Goal: Information Seeking & Learning: Learn about a topic

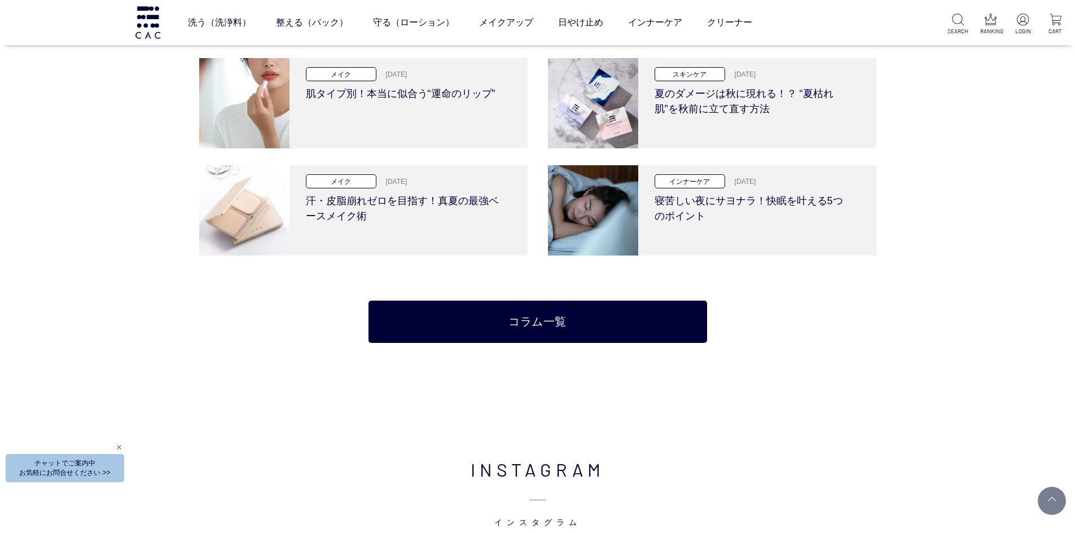
scroll to position [2539, 0]
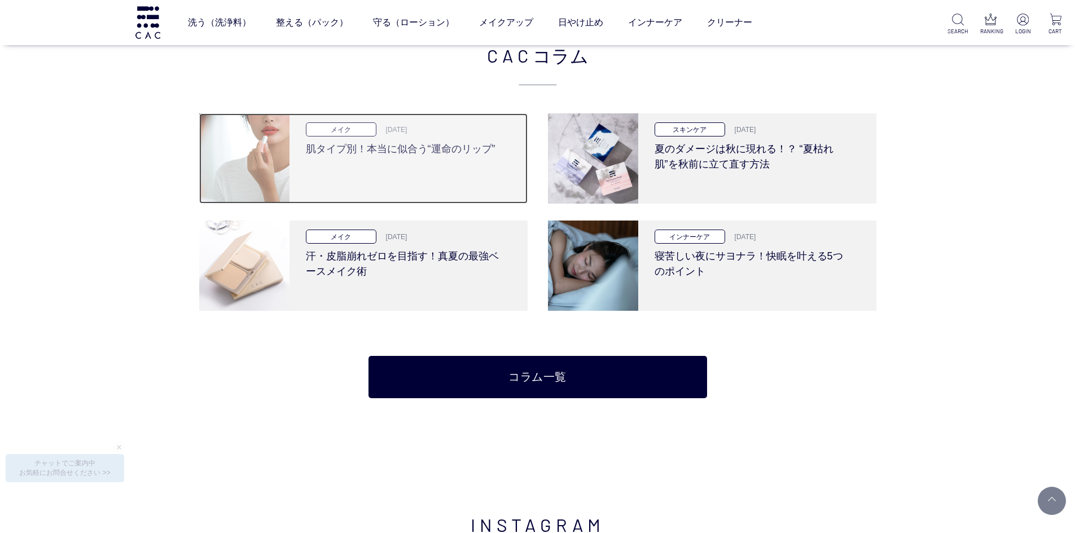
click at [415, 150] on h3 "肌タイプ別！本当に似合う“運命のリップ”" at bounding box center [404, 147] width 197 height 20
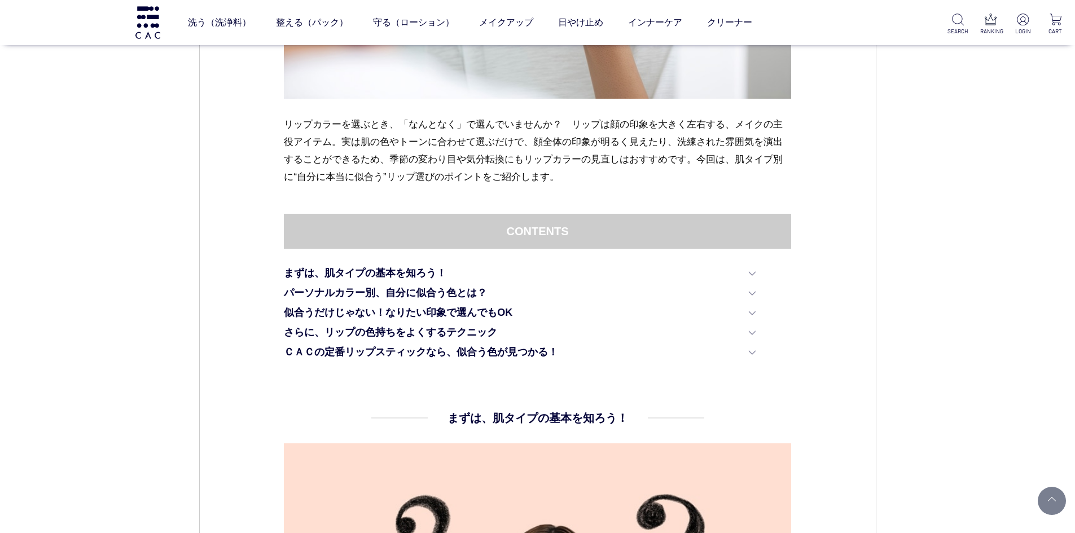
scroll to position [226, 0]
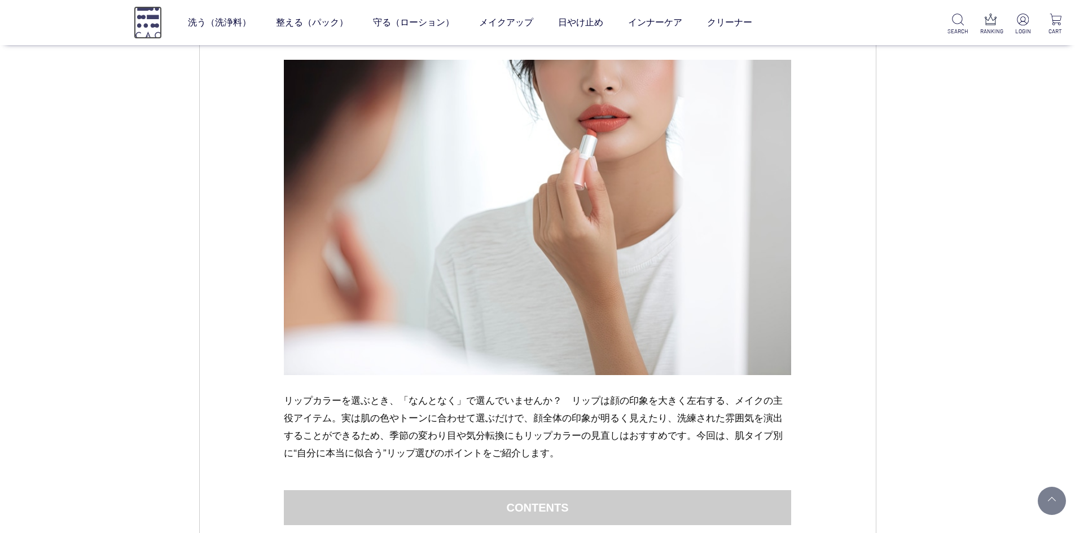
click at [143, 14] on img at bounding box center [148, 22] width 28 height 32
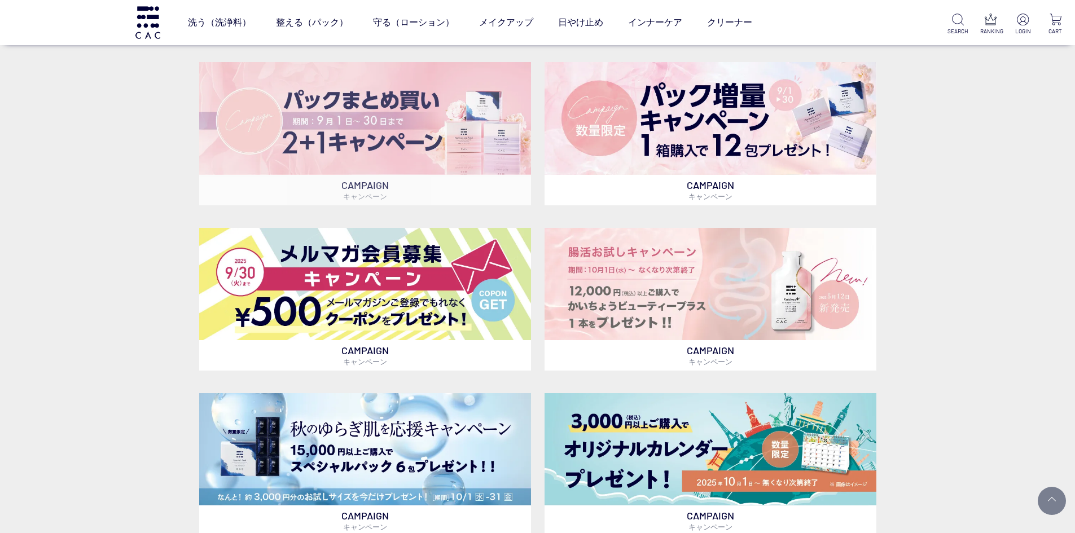
scroll to position [508, 0]
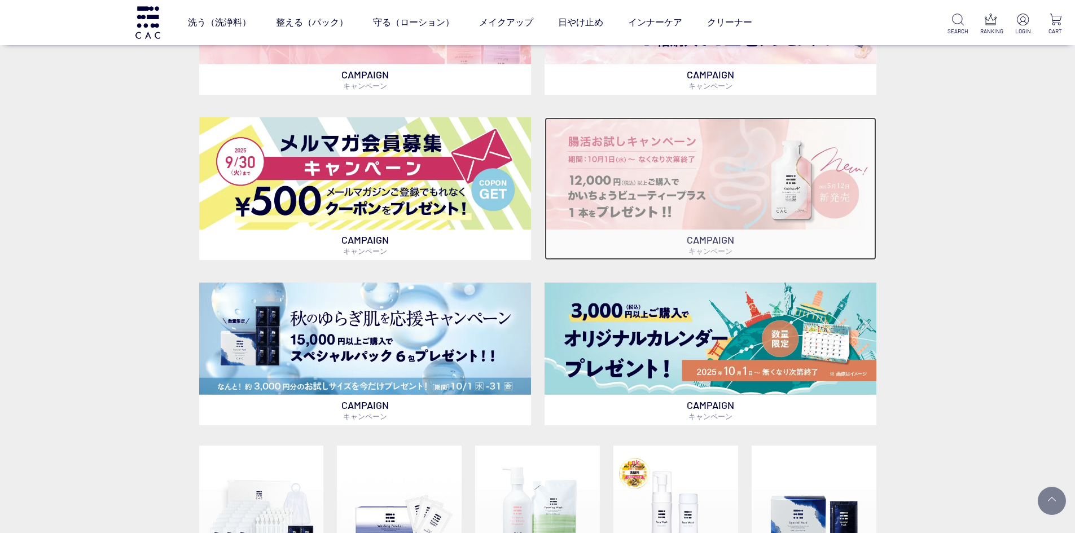
click at [625, 121] on img at bounding box center [710, 173] width 332 height 112
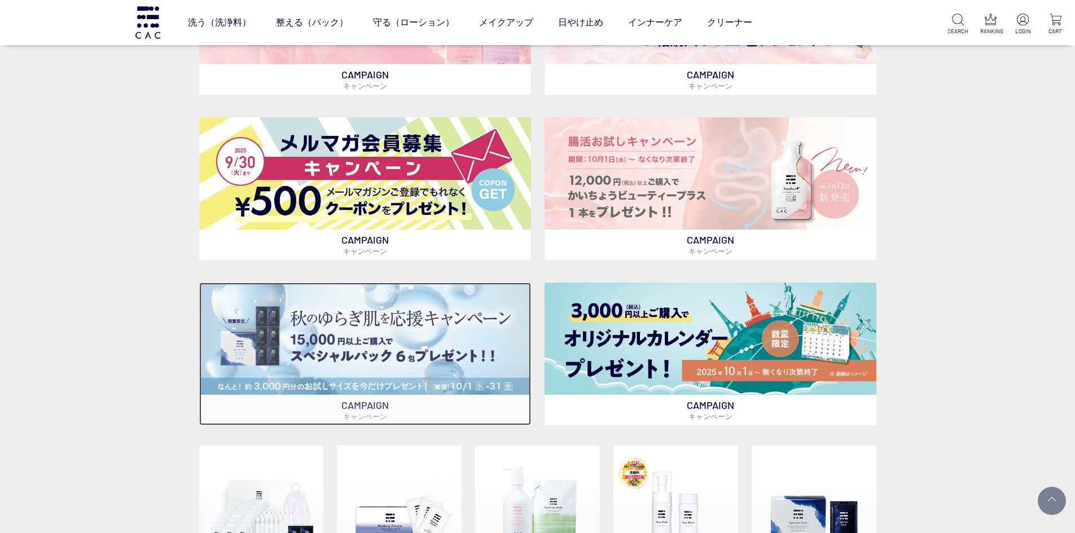
click at [434, 347] on img at bounding box center [365, 339] width 332 height 112
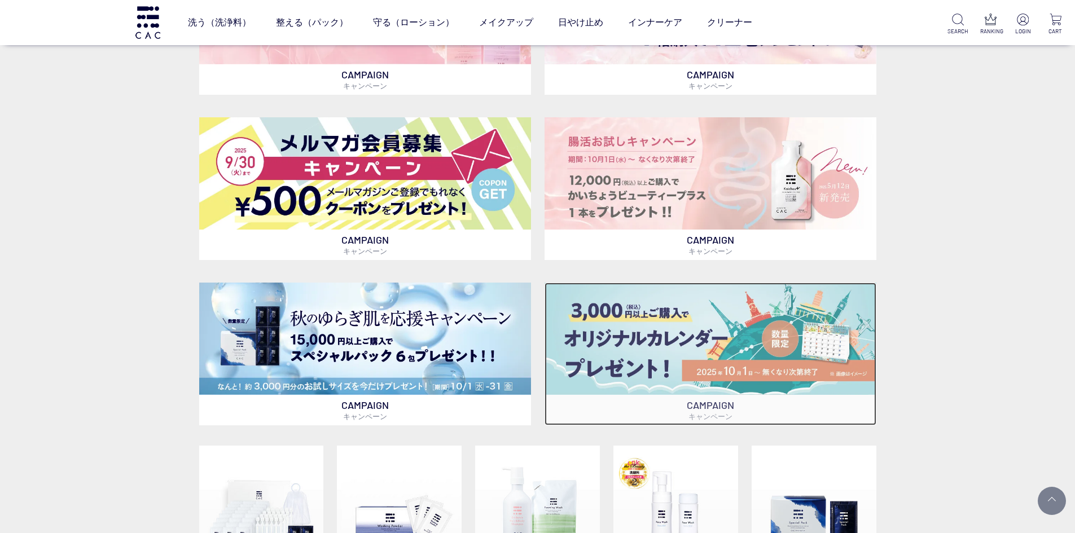
click at [672, 368] on img at bounding box center [710, 339] width 332 height 112
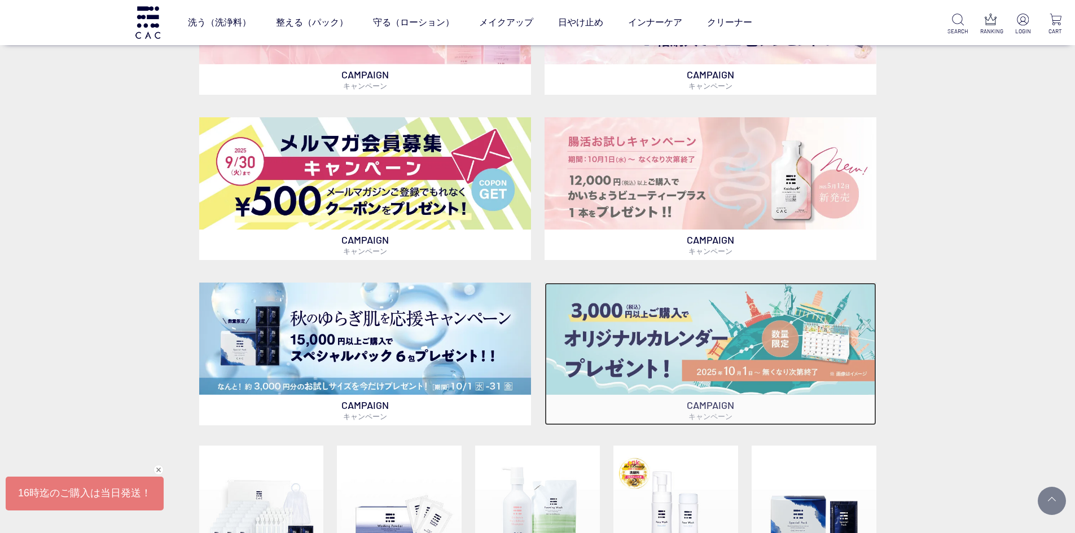
click at [676, 375] on img at bounding box center [710, 339] width 332 height 112
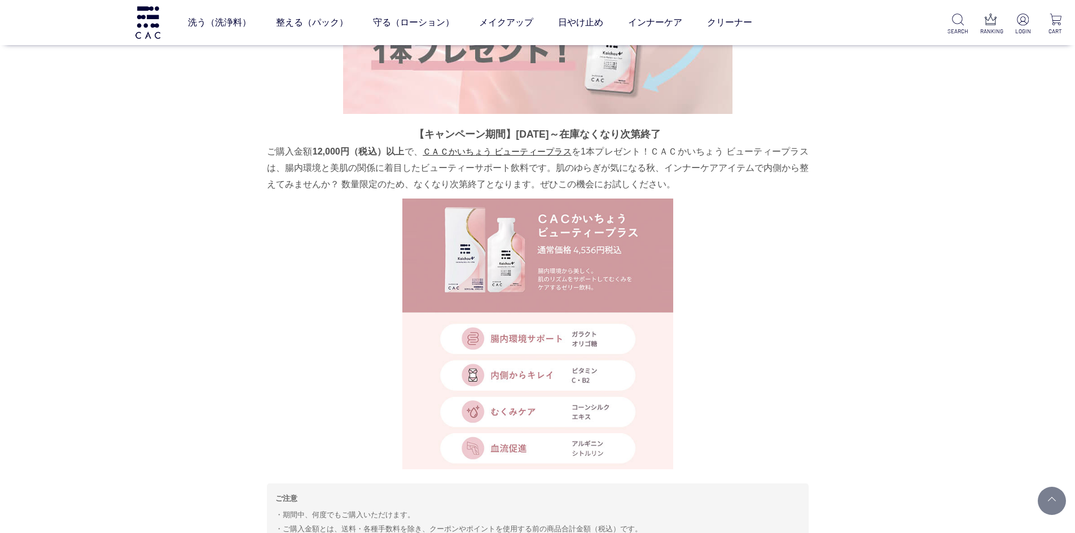
scroll to position [3764, 0]
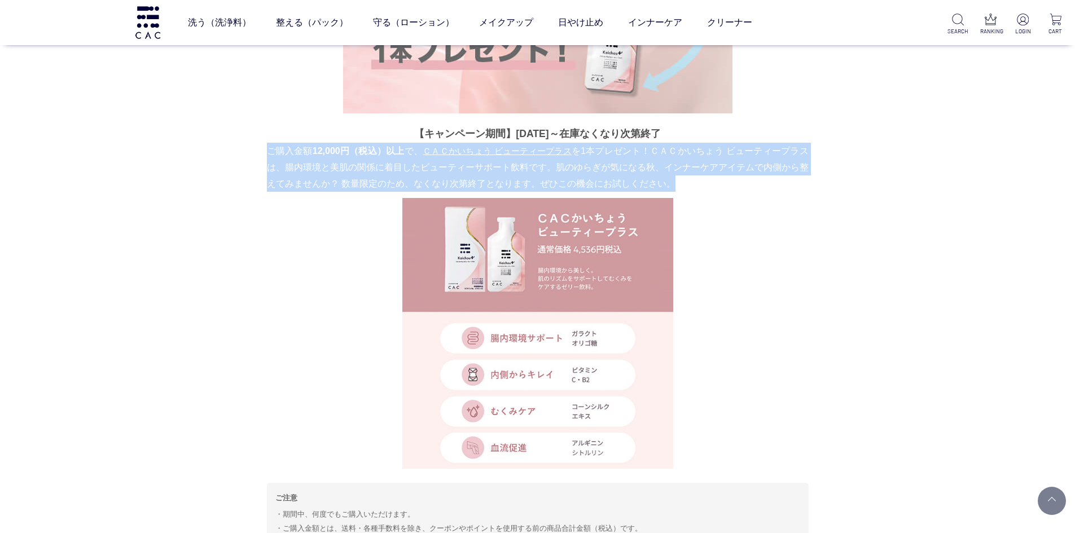
drag, startPoint x: 265, startPoint y: 148, endPoint x: 722, endPoint y: 182, distance: 458.8
click at [722, 182] on section "12,000円(税込)以上ご購入で ＣＡＣかいちょう ビューティープラス1本プレゼント！ 【キャンペーン期間】2025年10月1日～在庫なくなり次第終了 ご購…" at bounding box center [538, 117] width 564 height 913
copy p "ご購入金額 12,000円（税込）以上 で、 ＣＡＣかいちょう ビューティープラス を1本プレゼント！ＣＡＣかいちょう ビューティープラスは、腸内環境と美肌の…"
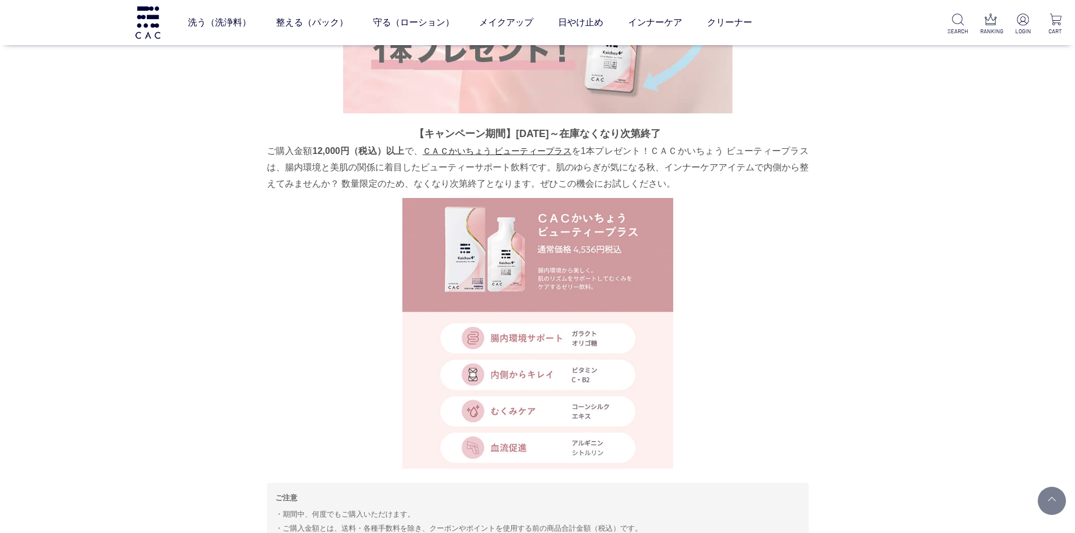
drag, startPoint x: 240, startPoint y: 125, endPoint x: 471, endPoint y: 137, distance: 231.6
drag, startPoint x: 495, startPoint y: 132, endPoint x: 674, endPoint y: 135, distance: 178.3
click at [674, 135] on p "【キャンペーン期間】[DATE]～在庫なくなり次第終了" at bounding box center [538, 134] width 542 height 18
copy p "2025年10月1日～在庫なくなり次第終了"
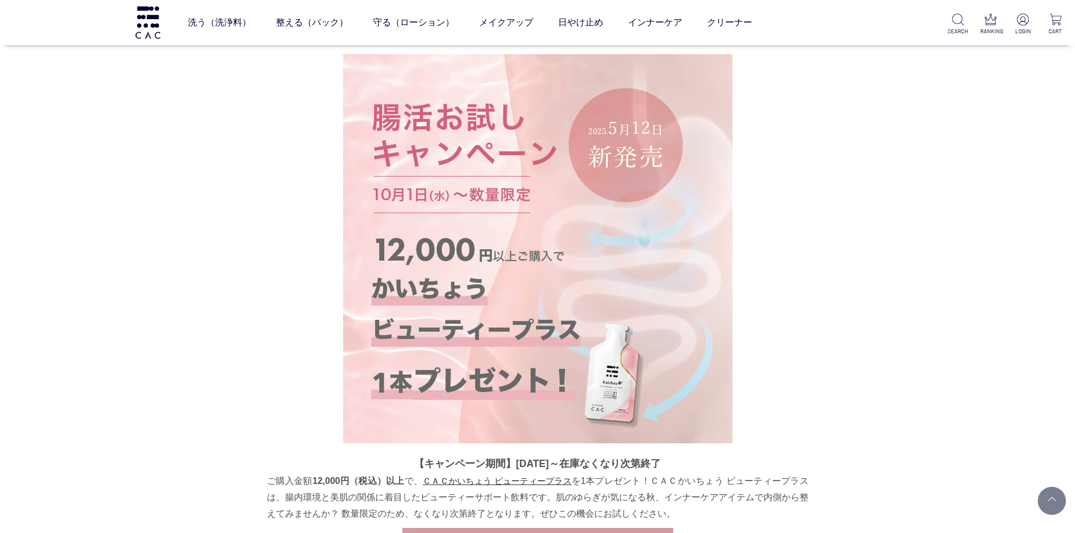
scroll to position [3369, 0]
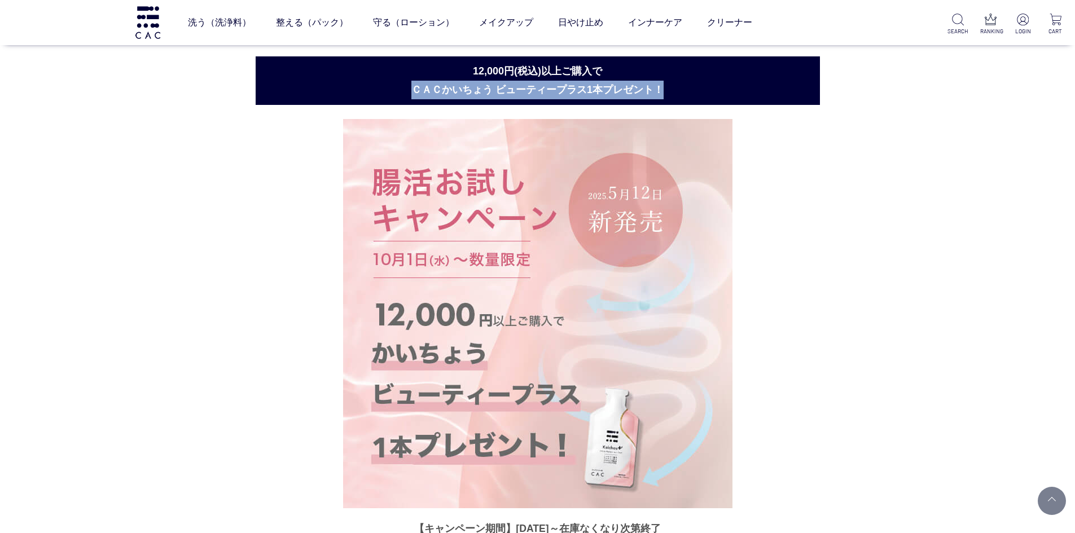
drag, startPoint x: 413, startPoint y: 87, endPoint x: 686, endPoint y: 87, distance: 272.5
click at [686, 87] on h2 "12,000円(税込)以上ご購入で ＣＡＣかいちょう ビューティープラス1本プレゼント！" at bounding box center [538, 80] width 564 height 49
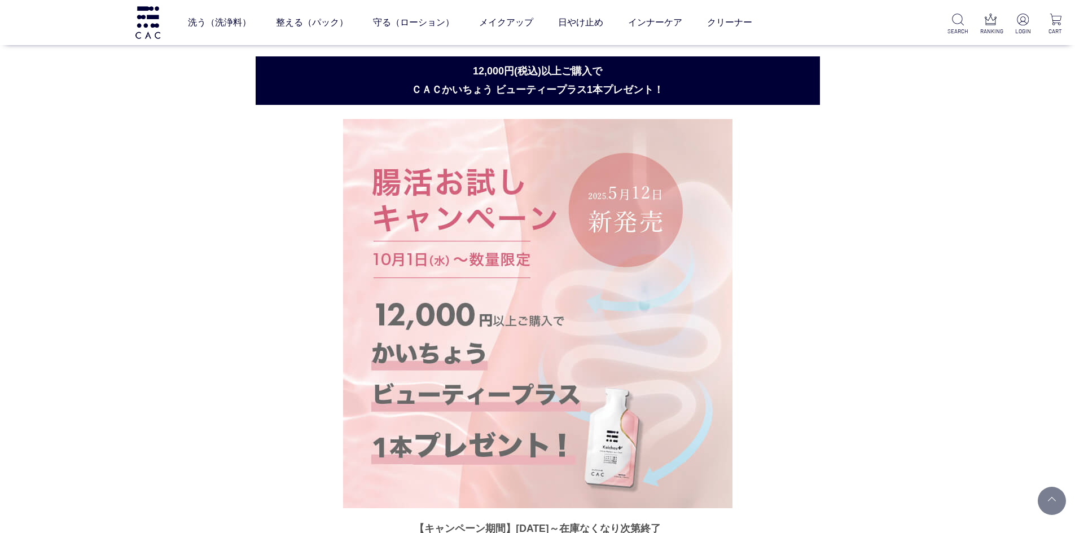
click at [547, 67] on h2 "12,000円(税込)以上ご購入で ＣＡＣかいちょう ビューティープラス1本プレゼント！" at bounding box center [538, 80] width 564 height 49
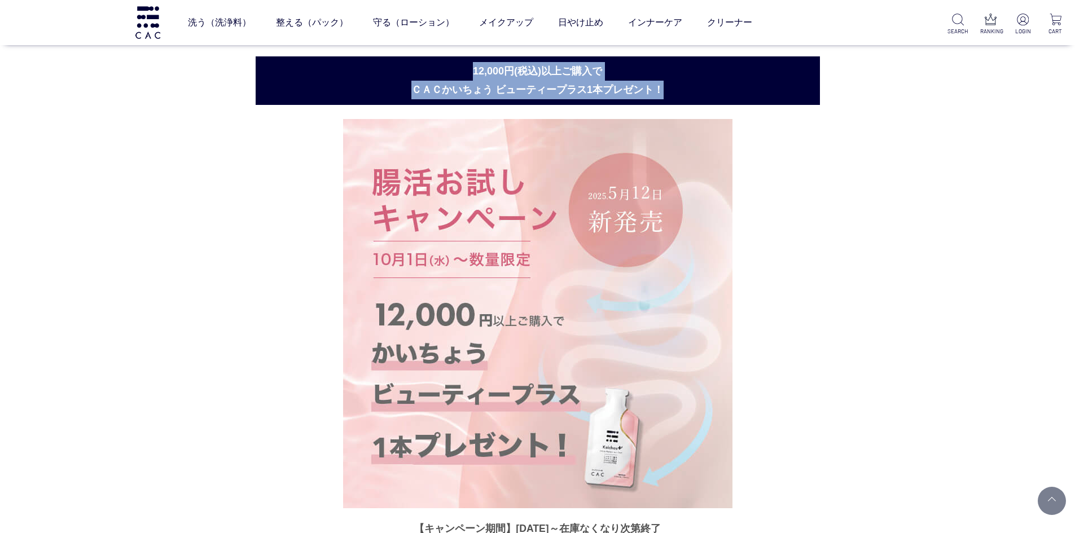
drag, startPoint x: 464, startPoint y: 68, endPoint x: 665, endPoint y: 82, distance: 201.4
click at [665, 82] on h2 "12,000円(税込)以上ご購入で ＣＡＣかいちょう ビューティープラス1本プレゼント！" at bounding box center [538, 80] width 564 height 49
copy h2 "12,000円(税込)以上ご購入で ＣＡＣかいちょう ビューティープラス1本プレゼント！"
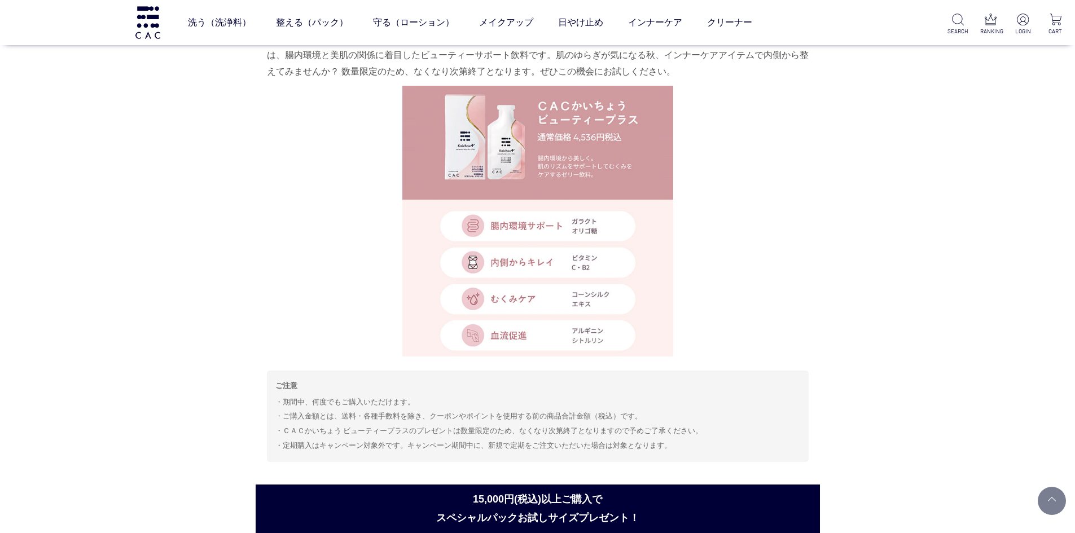
scroll to position [4047, 0]
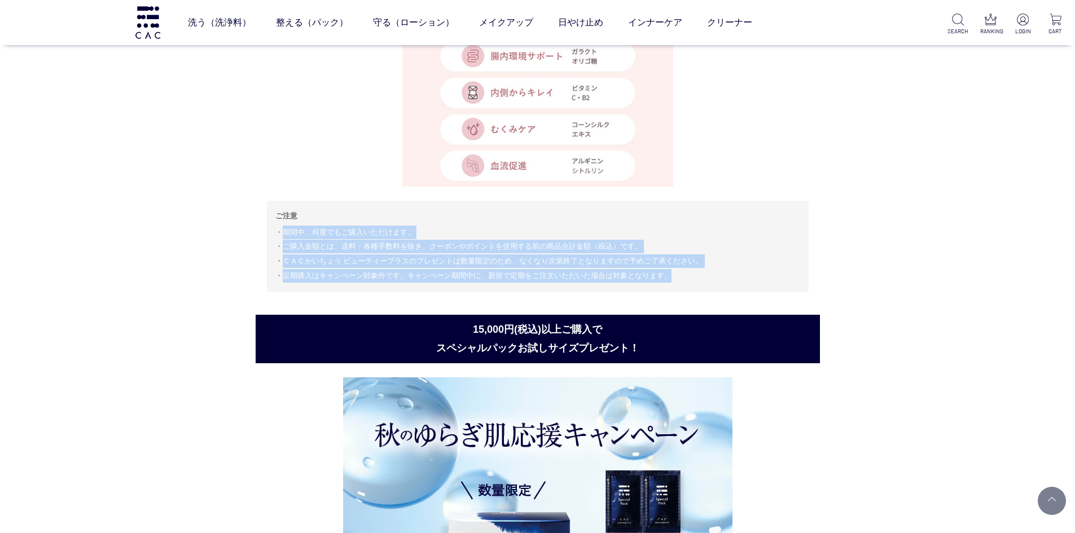
drag, startPoint x: 276, startPoint y: 229, endPoint x: 686, endPoint y: 271, distance: 411.2
click at [684, 271] on ul "期間中、何度でもご購入いただけます。 ご購入金額とは、送料・各種手数料を除き、クーポンやポイントを使用する前の商品合計金額（税込）です。 ＣＡＣかいちょう ビ…" at bounding box center [537, 254] width 525 height 57
copy ul "期間中、何度でもご購入いただけます。 ご購入金額とは、送料・各種手数料を除き、クーポンやポイントを使用する前の商品合計金額（税込）です。 ＣＡＣかいちょう ビ…"
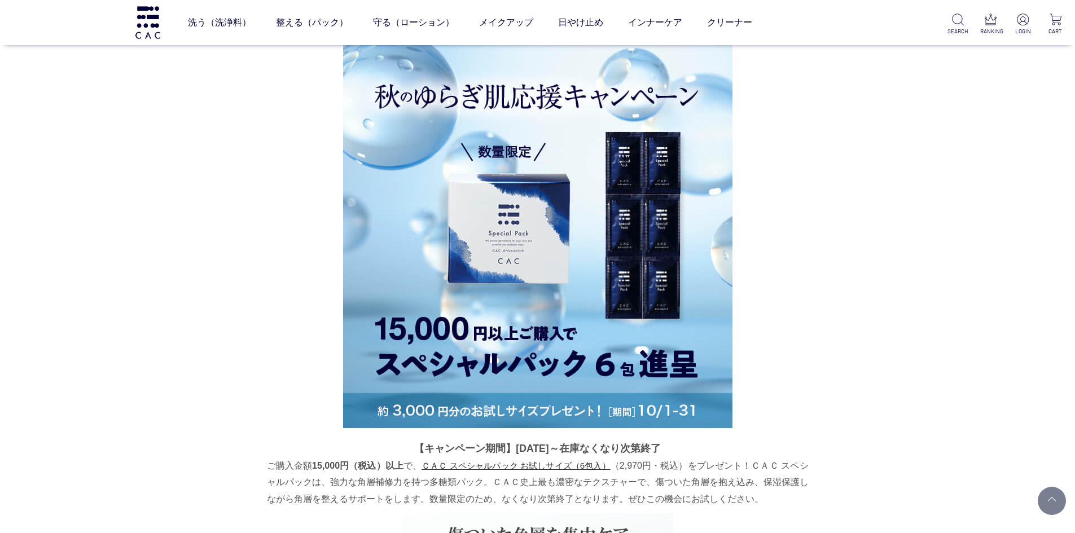
scroll to position [4272, 0]
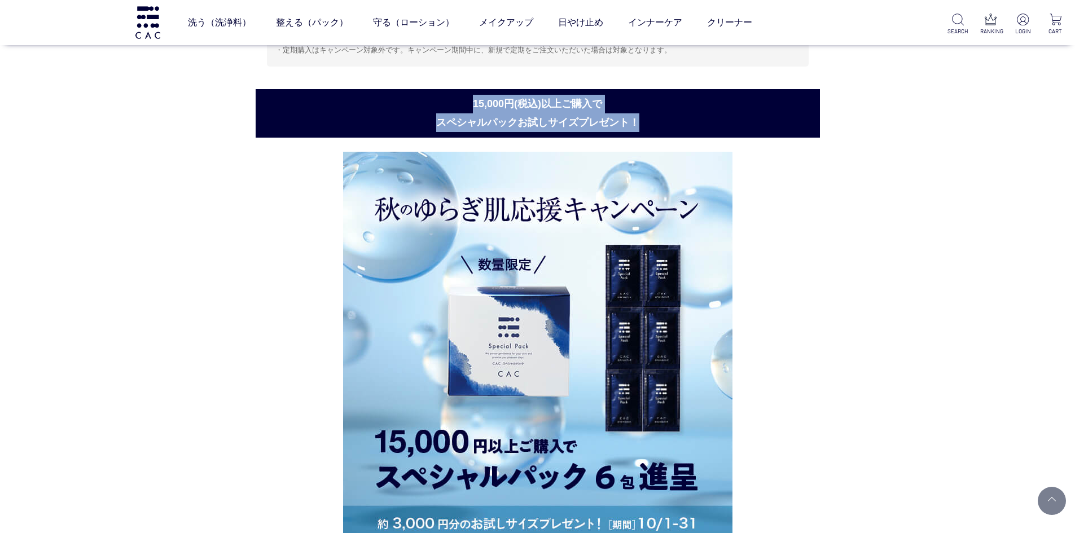
drag, startPoint x: 464, startPoint y: 103, endPoint x: 676, endPoint y: 124, distance: 213.7
click at [676, 124] on h2 "15,000円(税込)以上ご購入で スペシャルパックお試しサイズプレゼント！" at bounding box center [538, 113] width 564 height 49
copy h2 "15,000円(税込)以上ご購入で スペシャルパックお試しサイズプレゼント！"
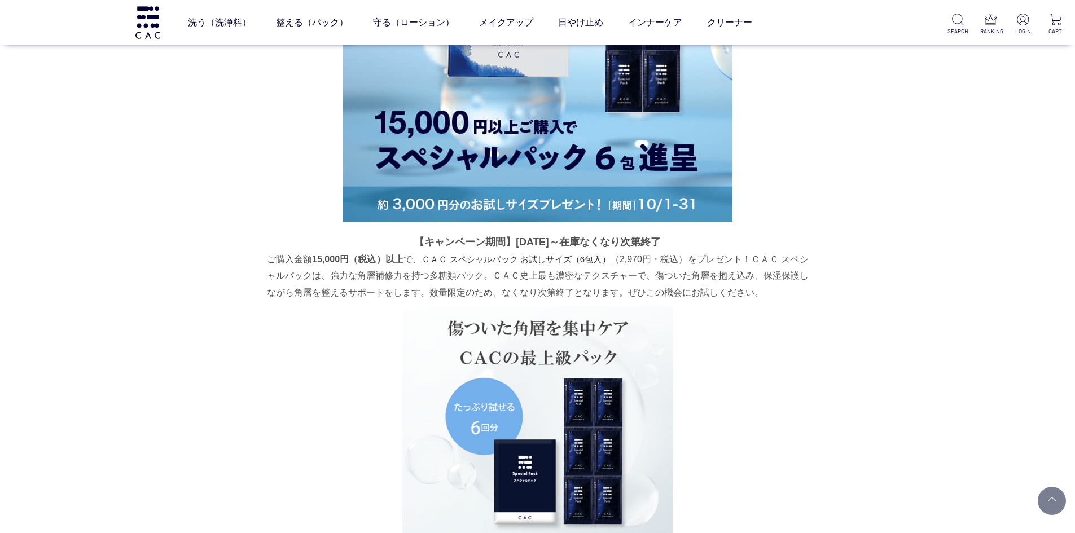
scroll to position [4611, 0]
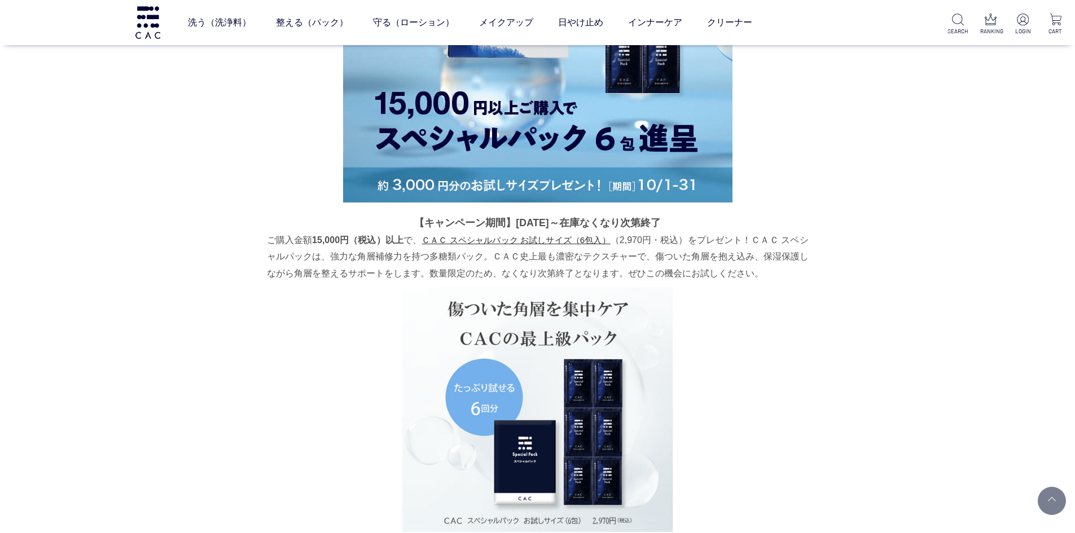
click at [498, 221] on p "【キャンペーン期間】[DATE]～在庫なくなり次第終了" at bounding box center [538, 223] width 542 height 18
drag, startPoint x: 495, startPoint y: 222, endPoint x: 728, endPoint y: 221, distance: 233.0
click at [728, 221] on p "【キャンペーン期間】[DATE]～在庫なくなり次第終了" at bounding box center [538, 223] width 542 height 18
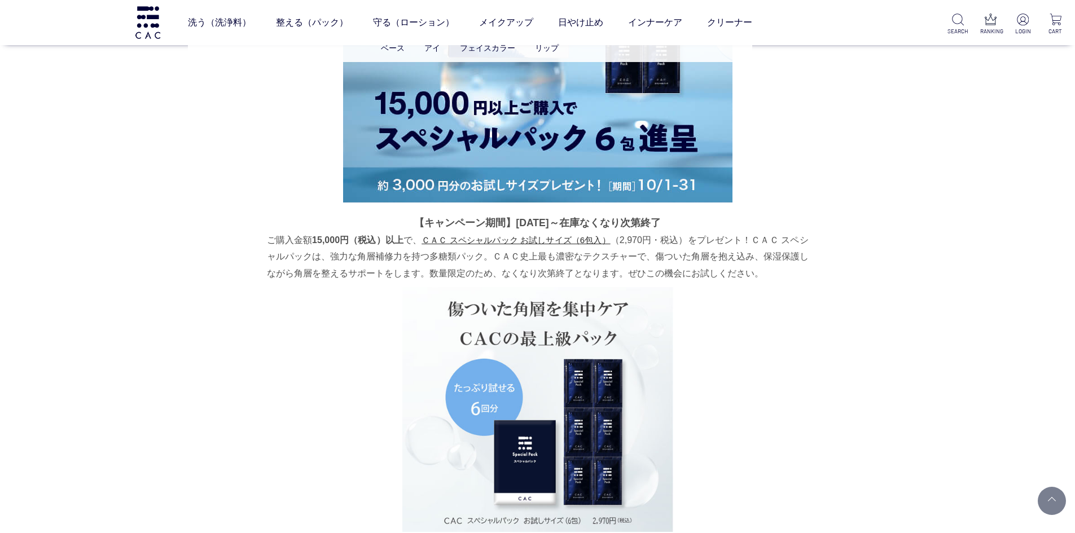
copy p "2025年10月1日～在庫なくなり次第終了"
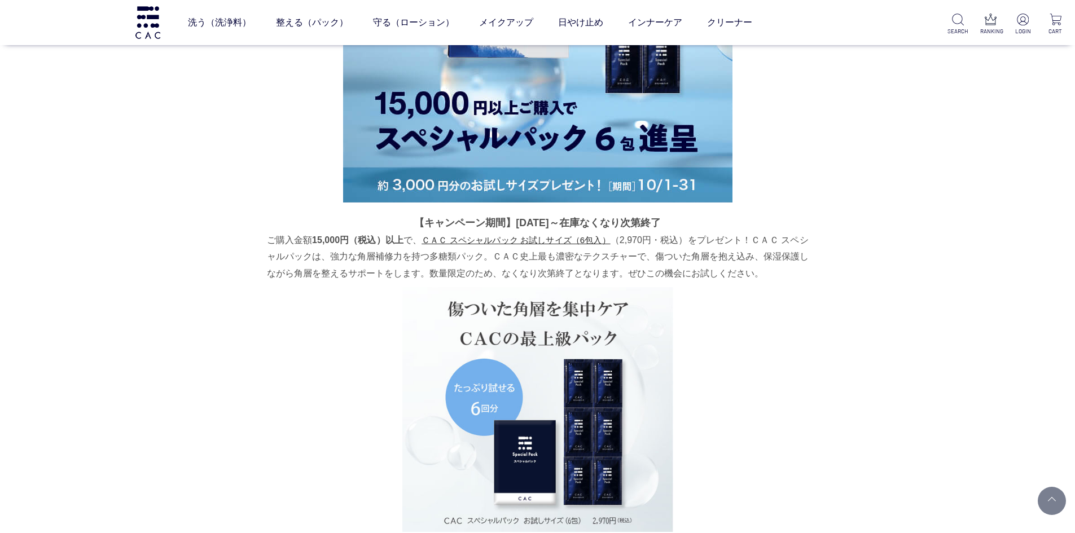
click at [317, 256] on p "ご購入金額 15,000円（税込）以上 で、 ＣＡＣ スペシャルパック お試しサイズ（6包入） （2,970円・税込）をプレゼント！ＣＡＣ スペシャルパックは…" at bounding box center [538, 257] width 542 height 50
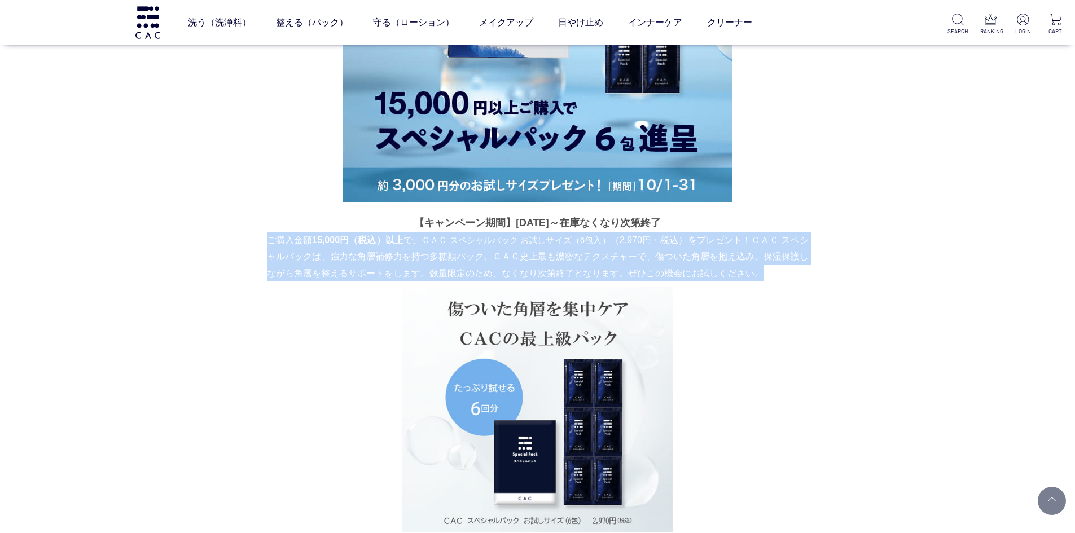
drag, startPoint x: 265, startPoint y: 238, endPoint x: 812, endPoint y: 266, distance: 547.5
click at [812, 266] on section "15,000円(税込)以上ご購入で スペシャルパックお試しサイズプレゼント！ 【キャンペーン期間】2025年10月1日～在庫なくなり次第終了 ご購入金額 15…" at bounding box center [538, 195] width 564 height 888
copy p "ご購入金額 15,000円（税込）以上 で、 ＣＡＣ スペシャルパック お試しサイズ（6包入） （2,970円・税込）をプレゼント！ＣＡＣ スペシャルパックは…"
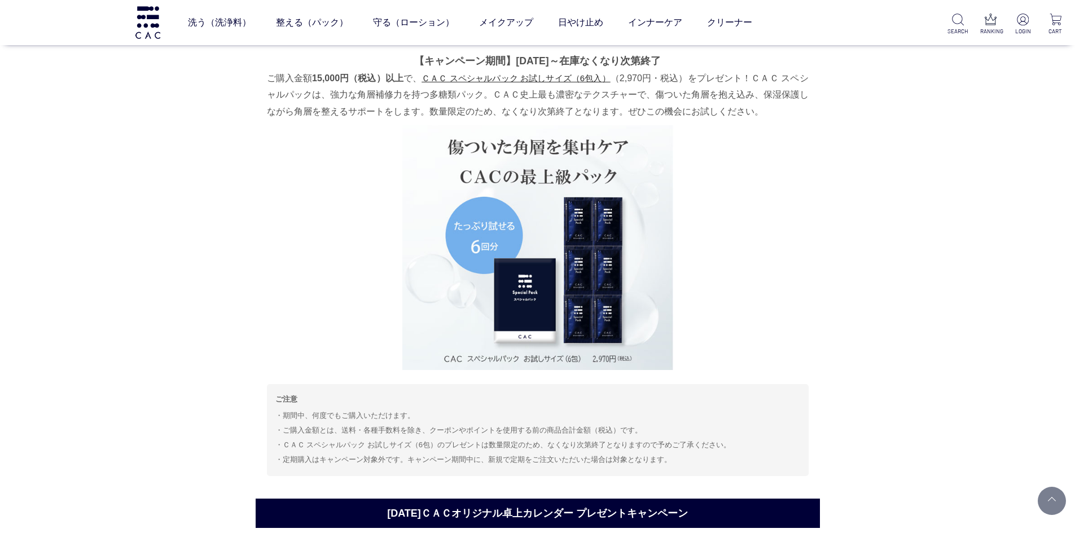
scroll to position [4869, 0]
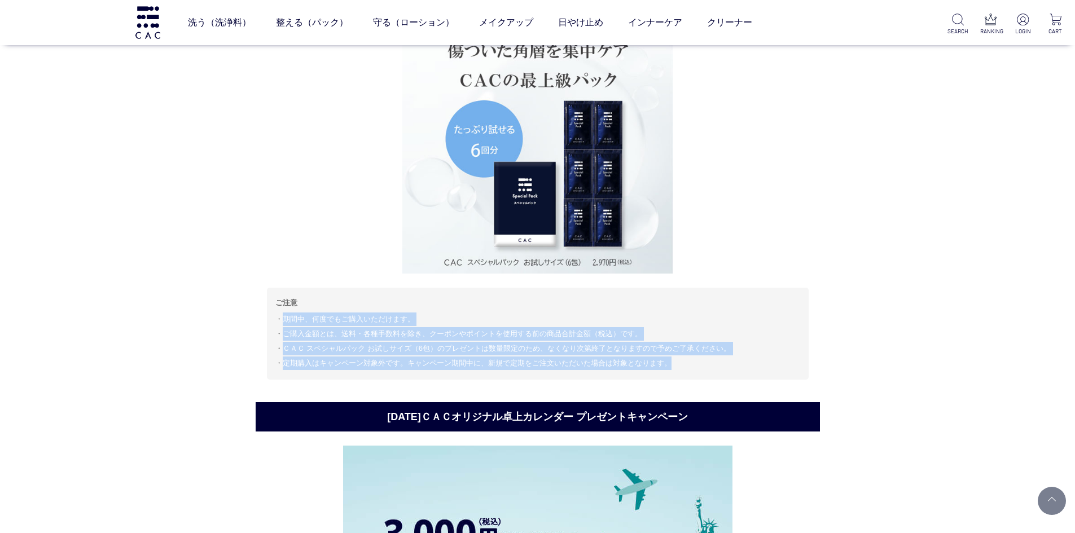
drag, startPoint x: 276, startPoint y: 316, endPoint x: 682, endPoint y: 366, distance: 408.1
click at [680, 366] on ul "期間中、何度でもご購入いただけます。 ご購入金額とは、送料・各種手数料を除き、クーポンやポイントを使用する前の商品合計金額（税込）です。 ＣＡＣ スペシャルパ…" at bounding box center [537, 341] width 525 height 57
copy ul "期間中、何度でもご購入いただけます。 ご購入金額とは、送料・各種手数料を除き、クーポンやポイントを使用する前の商品合計金額（税込）です。 ＣＡＣ スペシャルパ…"
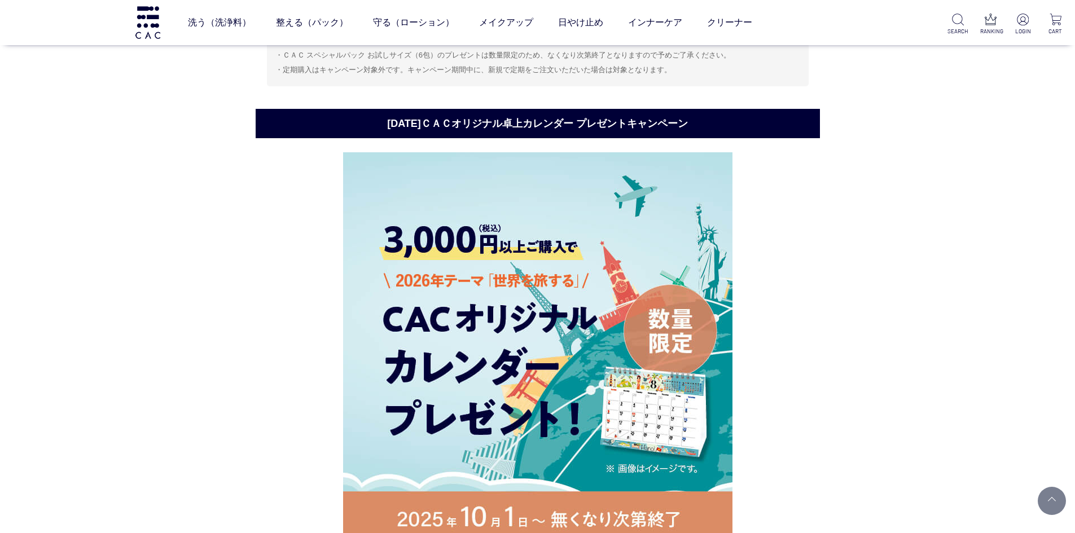
scroll to position [5159, 0]
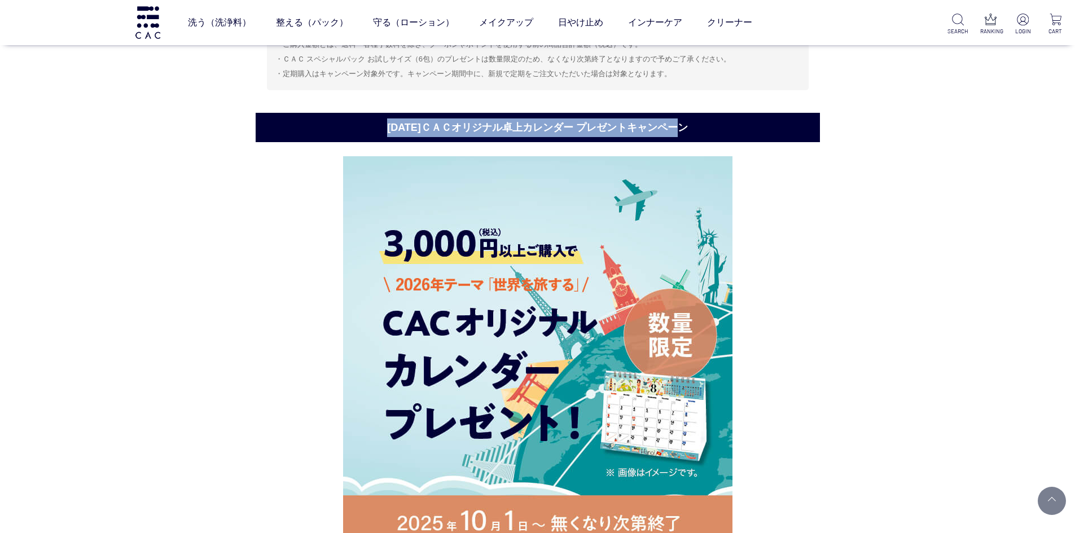
drag, startPoint x: 381, startPoint y: 128, endPoint x: 731, endPoint y: 123, distance: 349.8
click at [731, 123] on h2 "[DATE]ＣＡＣオリジナル卓上カレンダー プレゼントキャンペーン" at bounding box center [538, 128] width 564 height 30
copy h2 "[DATE]ＣＡＣオリジナル卓上カレンダー プレゼントキャンペーン"
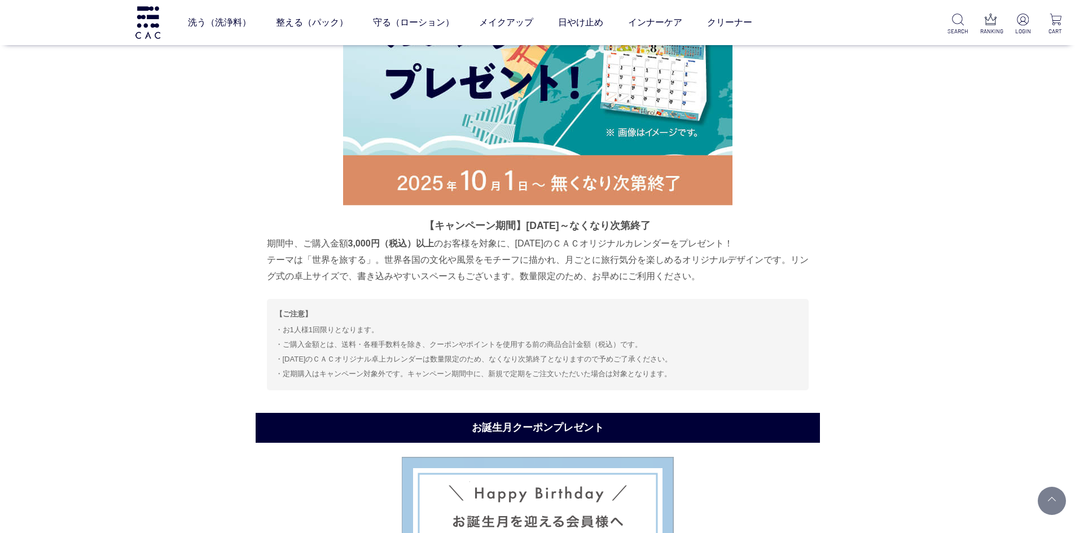
scroll to position [5554, 0]
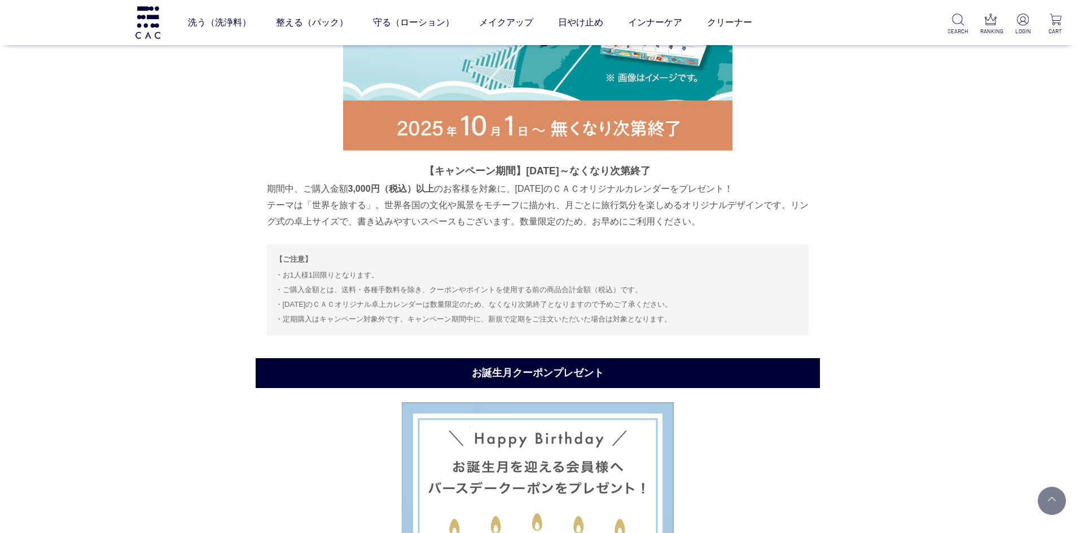
drag, startPoint x: 524, startPoint y: 168, endPoint x: 667, endPoint y: 166, distance: 142.8
click at [667, 166] on p "【キャンペーン期間】[DATE]～なくなり次第終了" at bounding box center [538, 171] width 542 height 18
copy p "2025年10月1日～なくなり次第終了"
drag, startPoint x: 267, startPoint y: 190, endPoint x: 736, endPoint y: 215, distance: 469.5
click at [736, 215] on p "期間中、ご購入金額 3,000円（税込）以上 のお客様を対象に、2026年のＣＡＣオリジナルカレンダーをプレゼント！ テーマは「世界を旅する」。世界各国の文化…" at bounding box center [538, 206] width 542 height 50
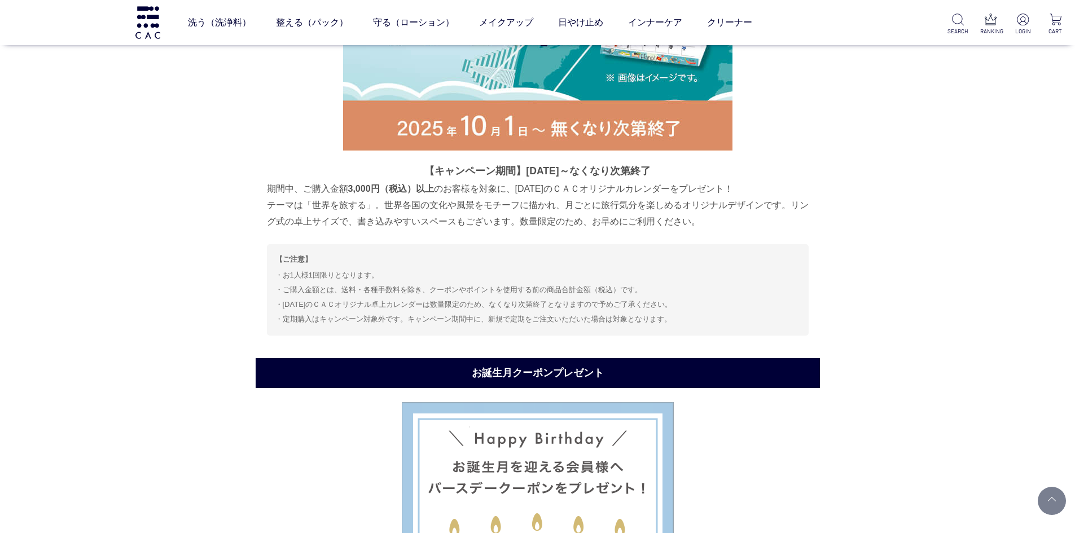
copy p "期間中、ご購入金額 3,000円（税込）以上 のお客様を対象に、2026年のＣＡＣオリジナルカレンダーをプレゼント！ テーマは「世界を旅する」。世界各国の文化…"
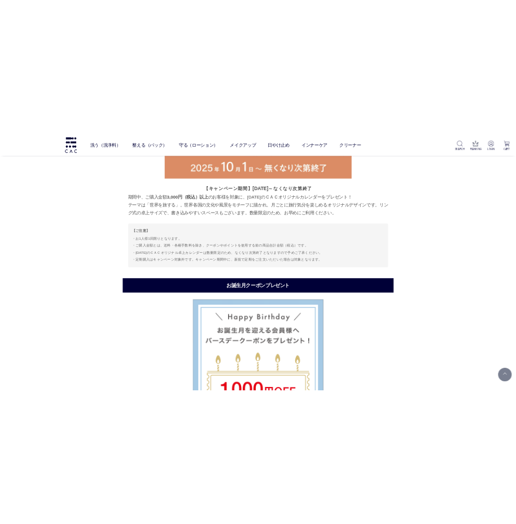
scroll to position [5610, 0]
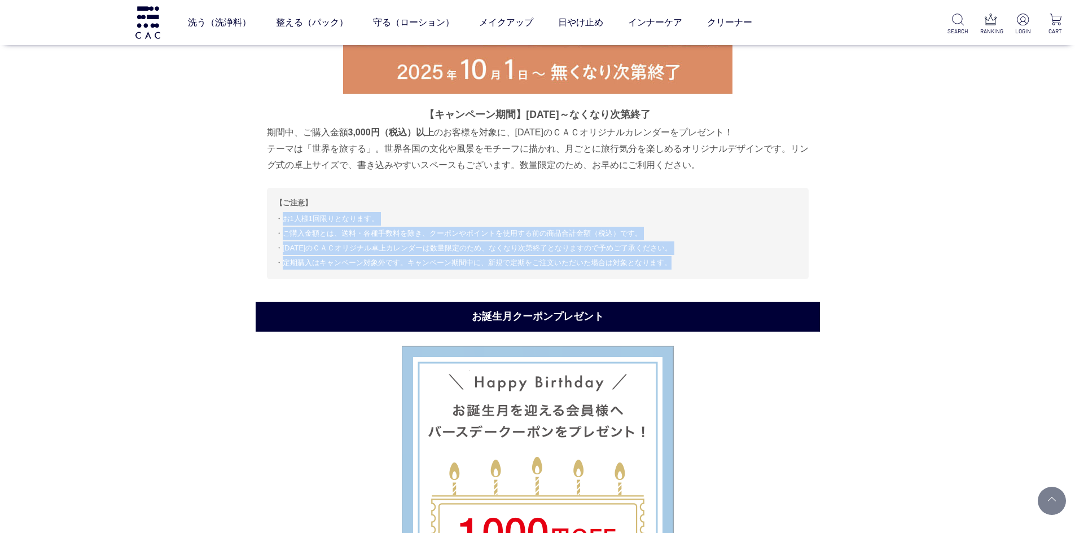
drag, startPoint x: 278, startPoint y: 219, endPoint x: 667, endPoint y: 270, distance: 392.6
click at [667, 270] on div "【ご注意】 お1人様1回限りとなります。 ご購入金額とは、送料・各種手数料を除き、クーポンやポイントを使用する前の商品合計金額（税込）です。 [DATE]のＣ…" at bounding box center [538, 233] width 542 height 91
copy ul "お1人様1回限りとなります。 ご購入金額とは、送料・各種手数料を除き、クーポンやポイントを使用する前の商品合計金額（税込）です。 [DATE]のＣＡＣオリジナ…"
